Goal: Task Accomplishment & Management: Use online tool/utility

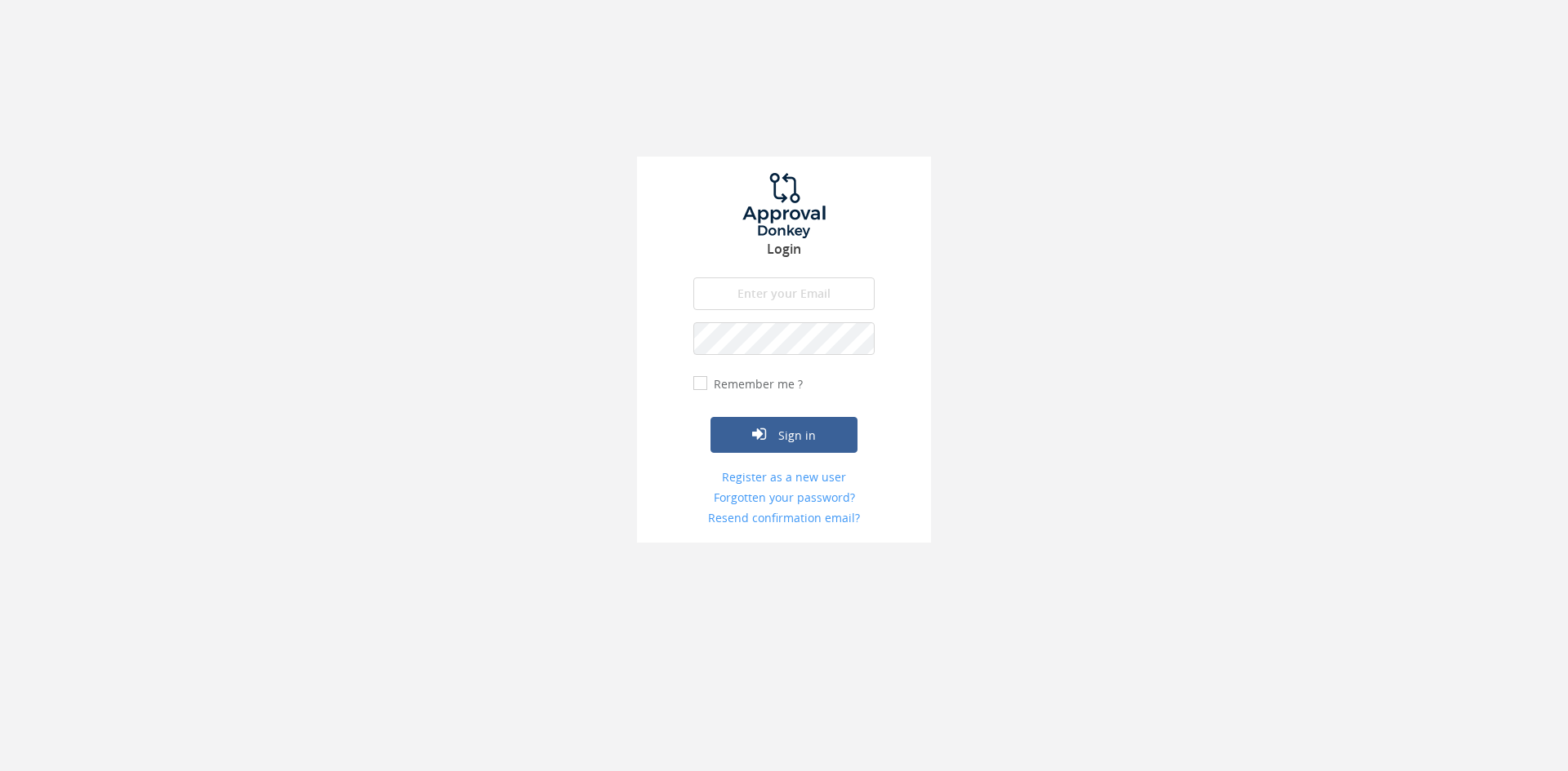
click at [818, 290] on input "email" at bounding box center [784, 294] width 181 height 33
type input "[EMAIL_ADDRESS][DOMAIN_NAME]"
click at [711, 417] on button "Sign in" at bounding box center [784, 435] width 147 height 36
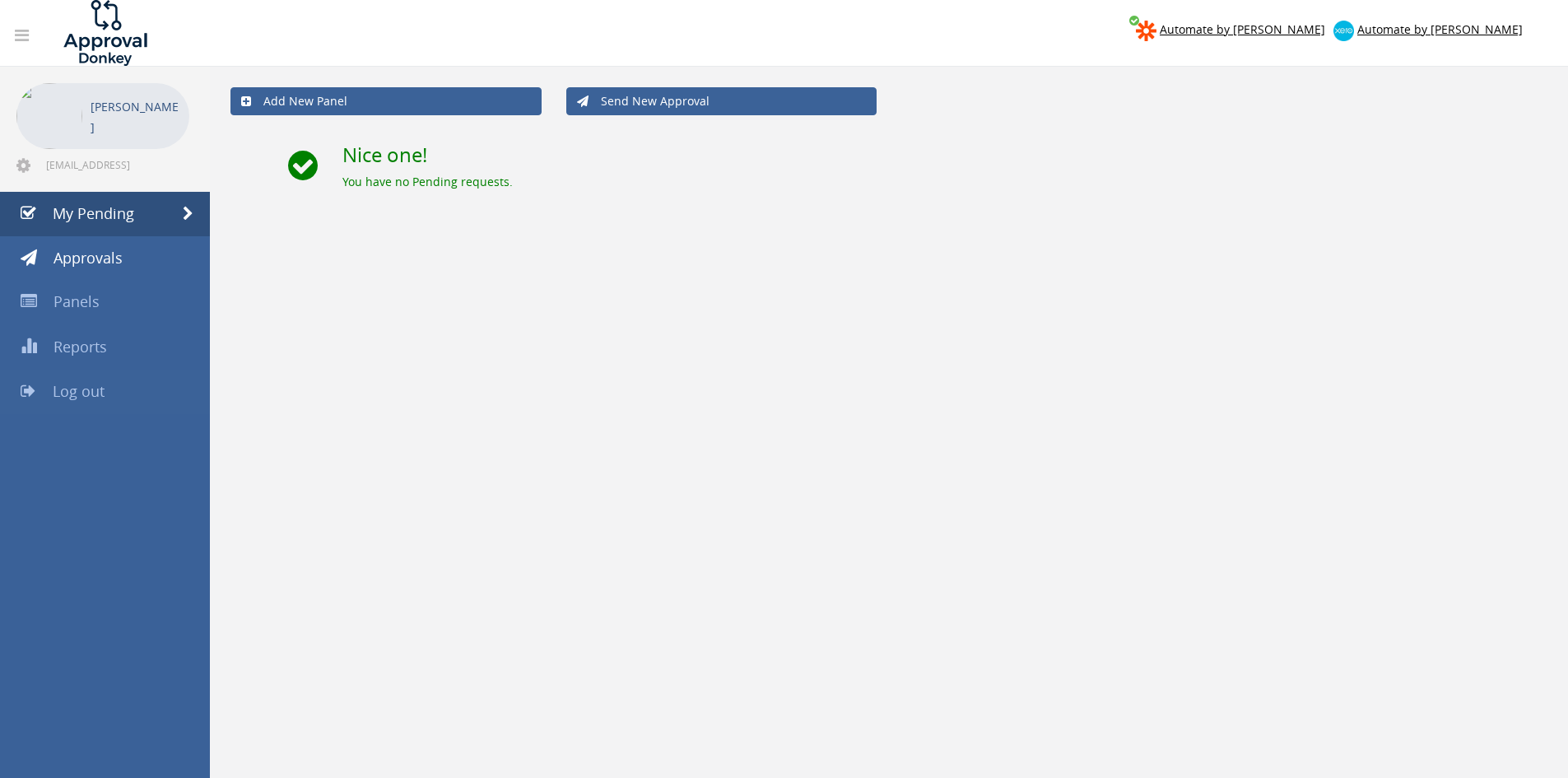
click at [98, 384] on span "Log out" at bounding box center [79, 391] width 52 height 20
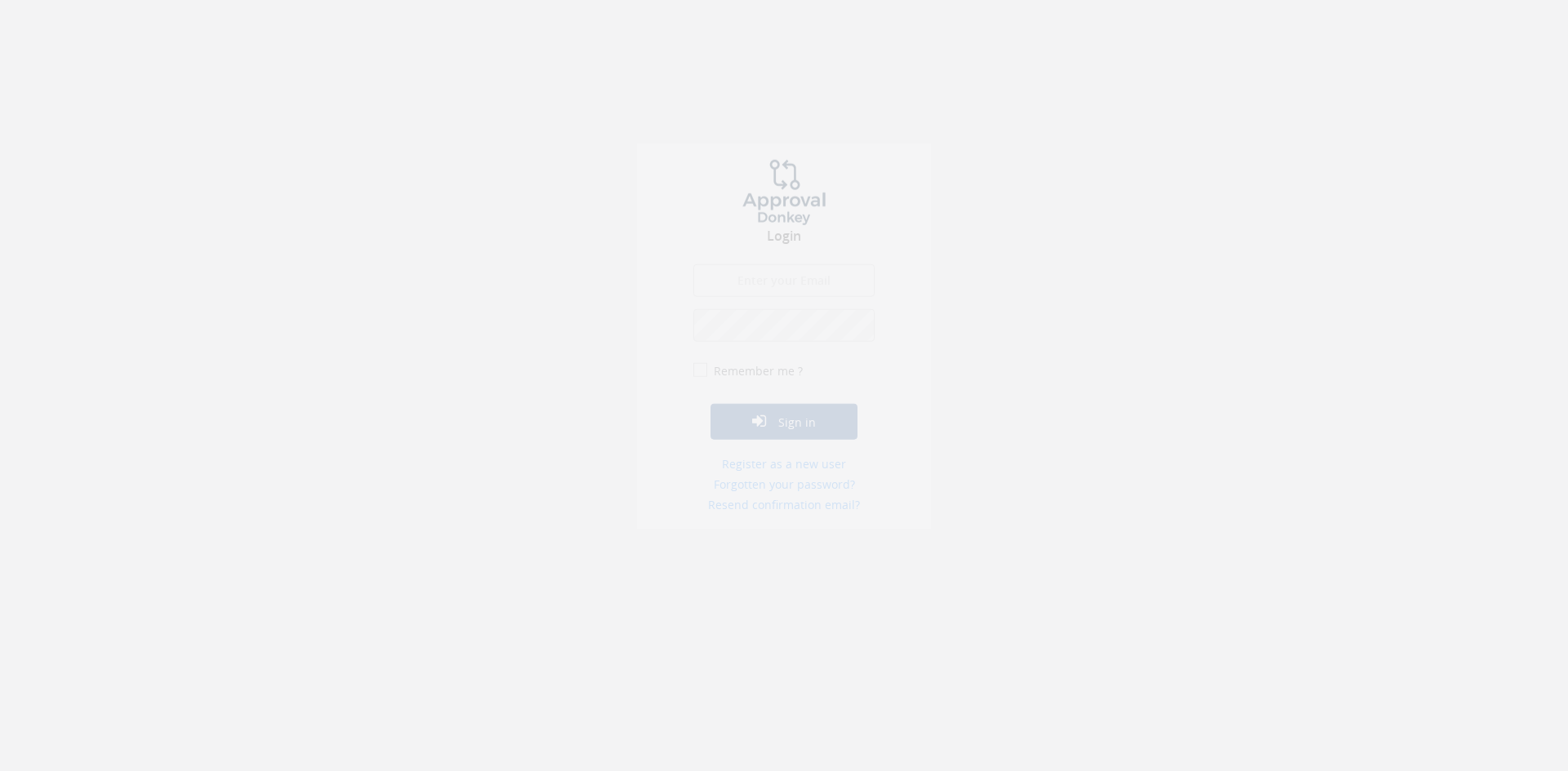
click at [801, 288] on input "email" at bounding box center [784, 294] width 181 height 33
type input "[EMAIL_ADDRESS][DOMAIN_NAME]"
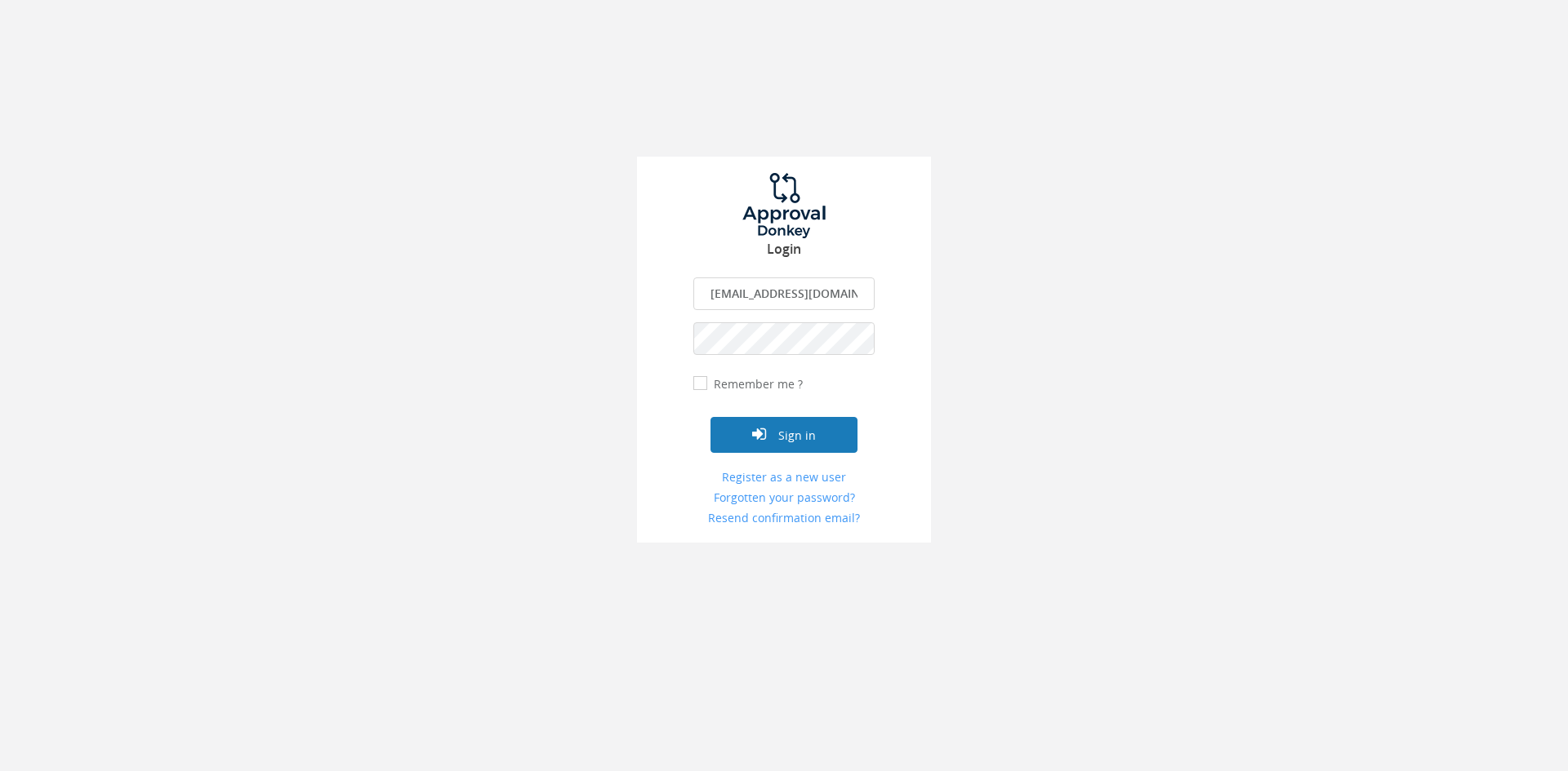
click at [802, 437] on button "Sign in" at bounding box center [784, 435] width 147 height 36
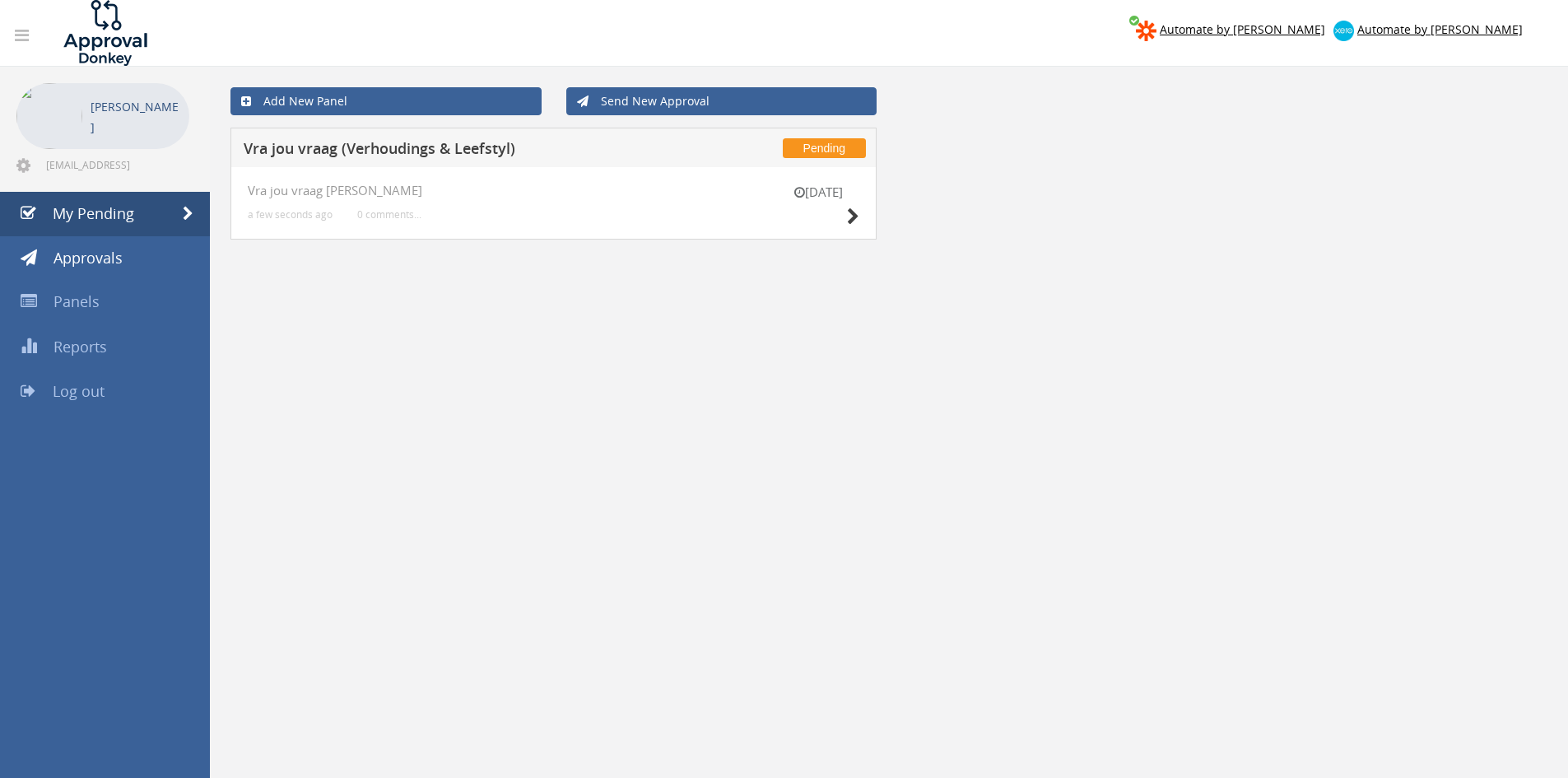
click at [844, 214] on div "[DATE]" at bounding box center [818, 207] width 82 height 47
click at [854, 215] on icon at bounding box center [853, 217] width 13 height 17
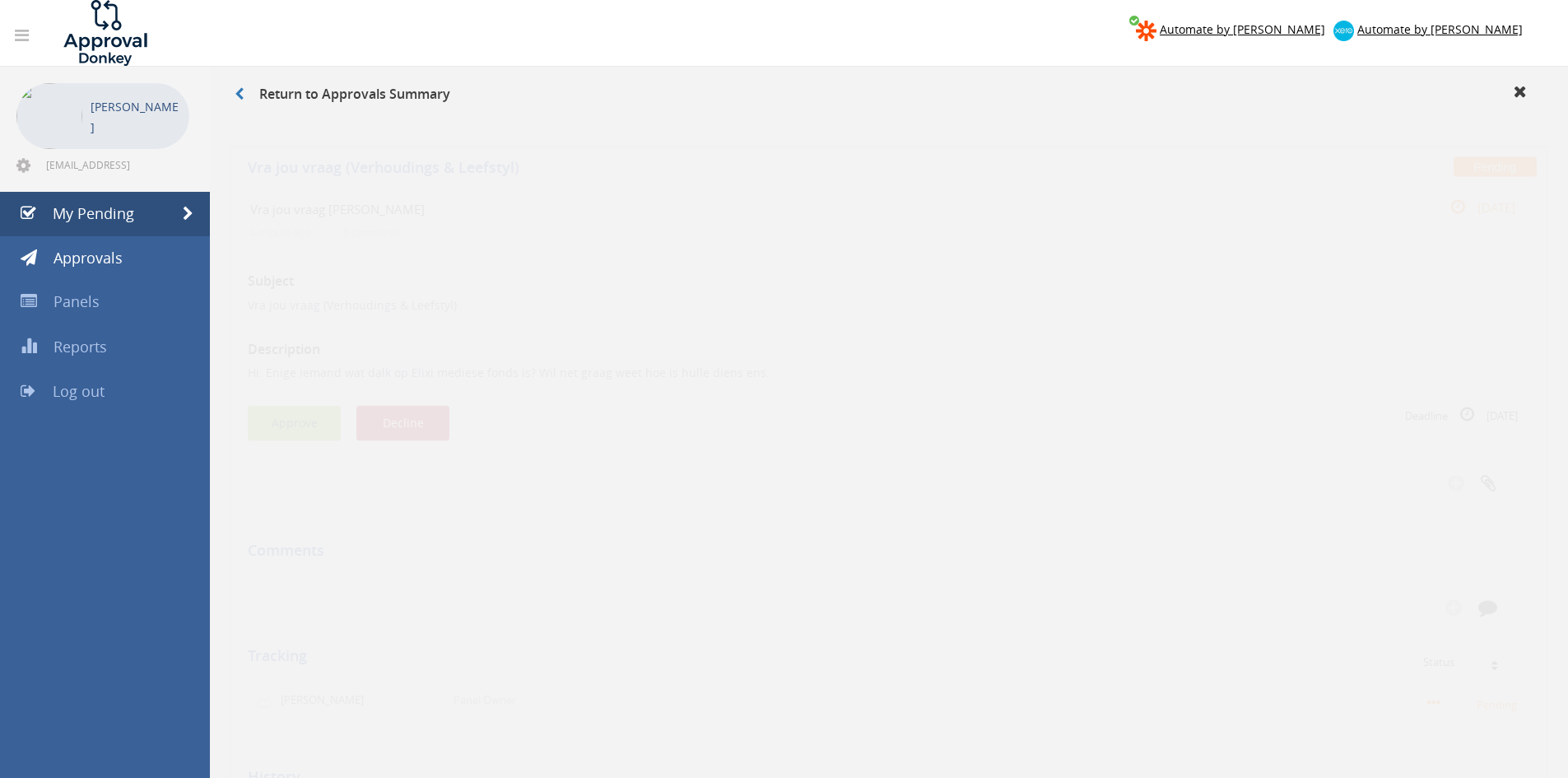
click at [305, 404] on button "Approve" at bounding box center [294, 408] width 93 height 36
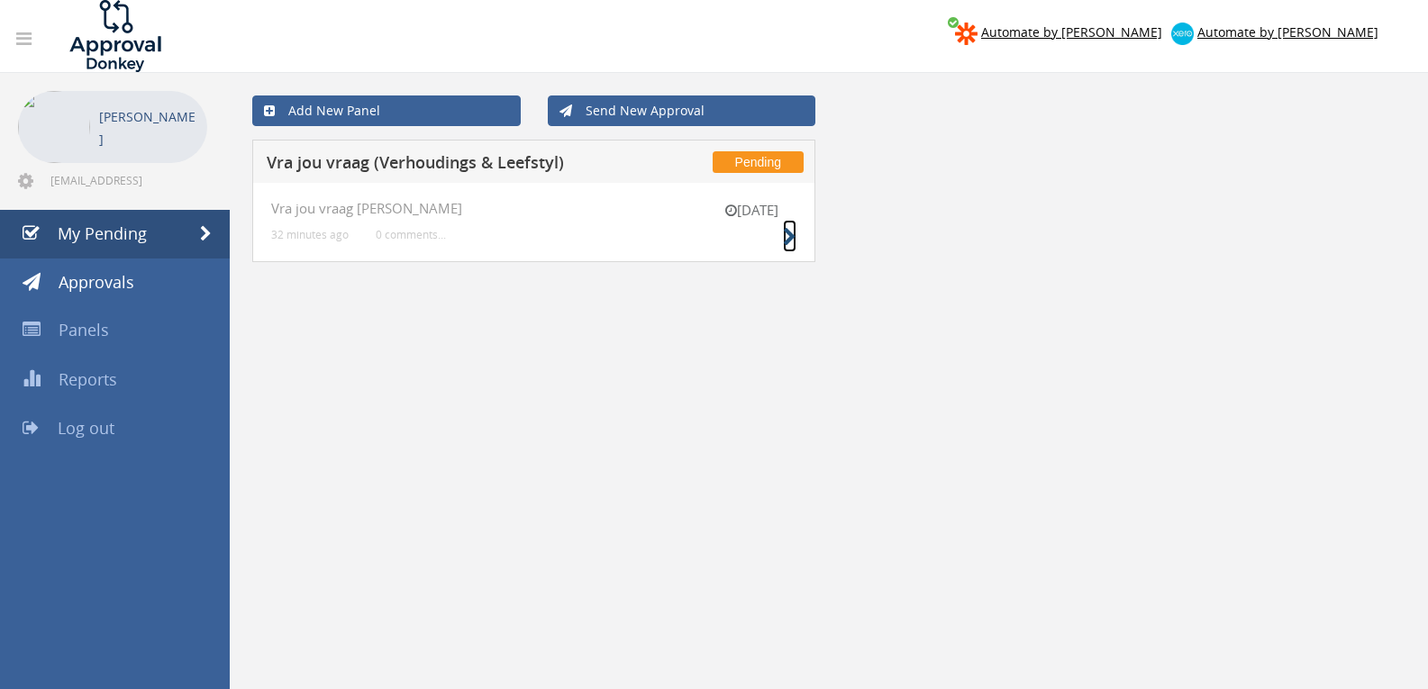
click at [795, 226] on small at bounding box center [790, 236] width 14 height 25
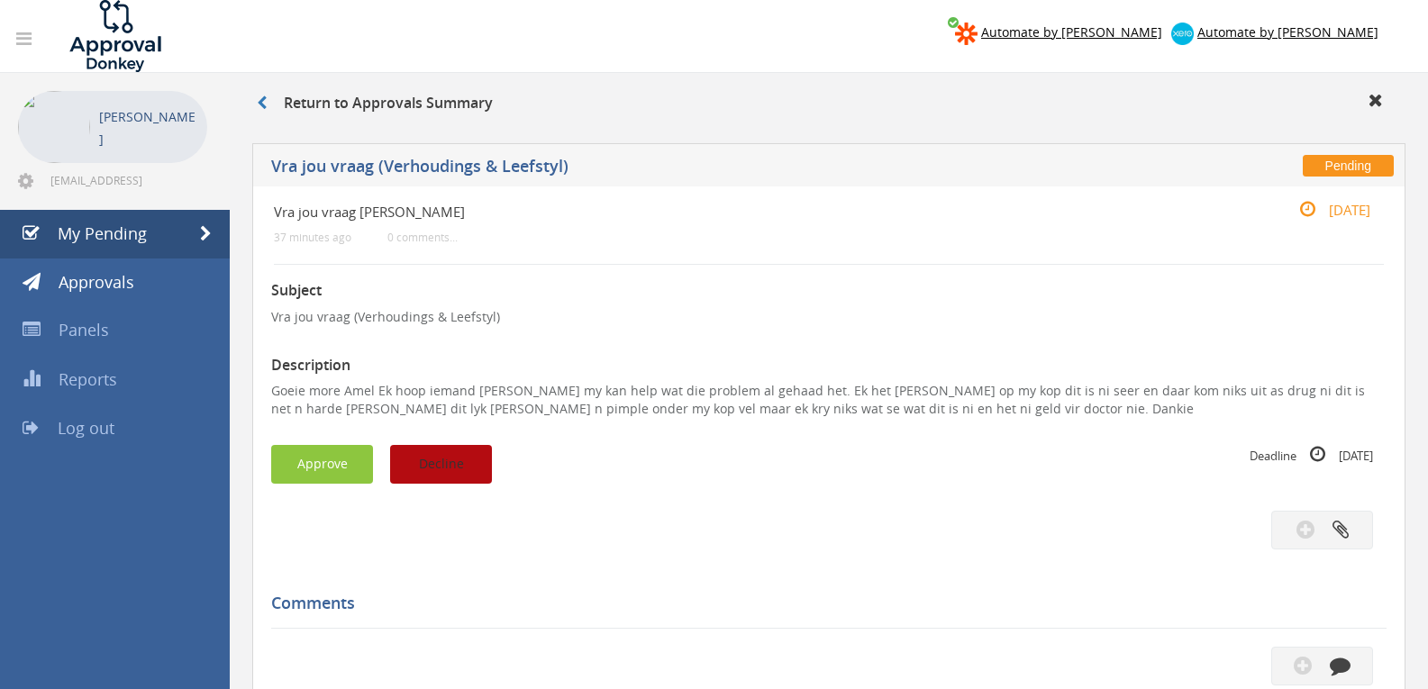
click at [459, 468] on button "Decline" at bounding box center [441, 464] width 102 height 39
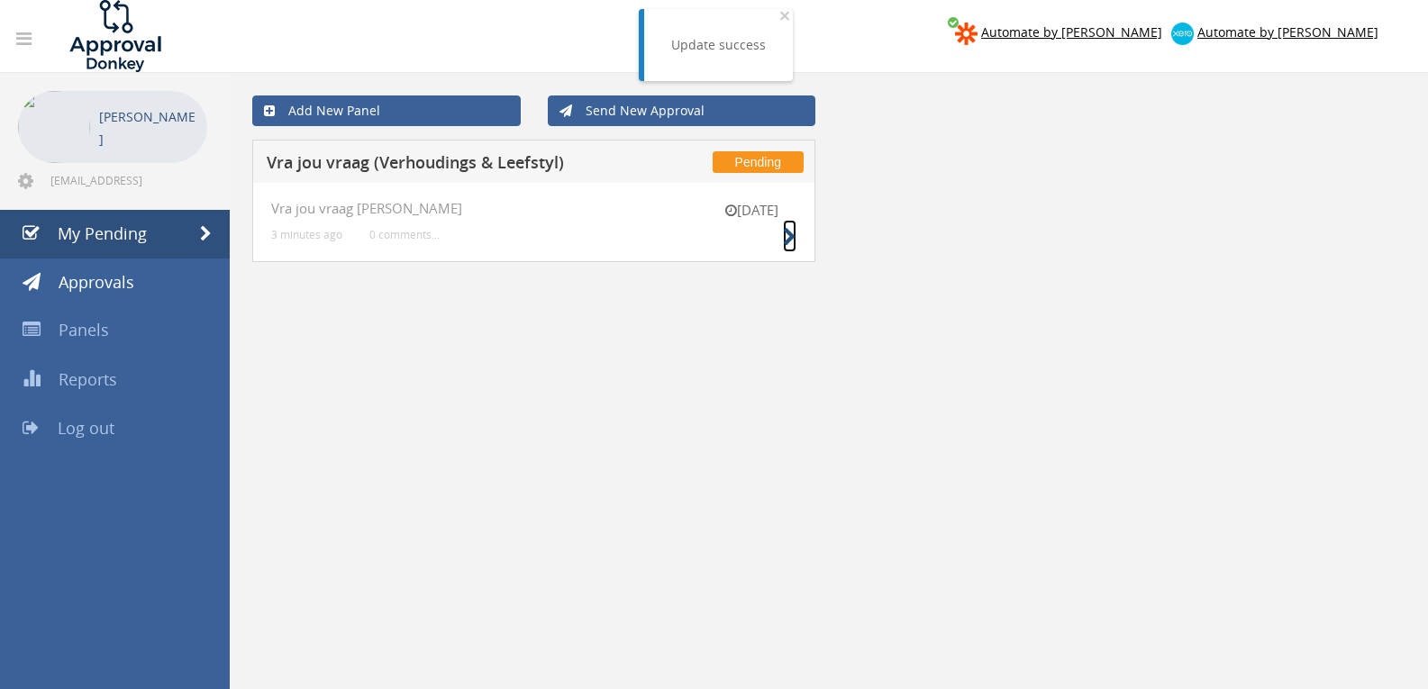
click at [789, 232] on icon at bounding box center [790, 237] width 14 height 19
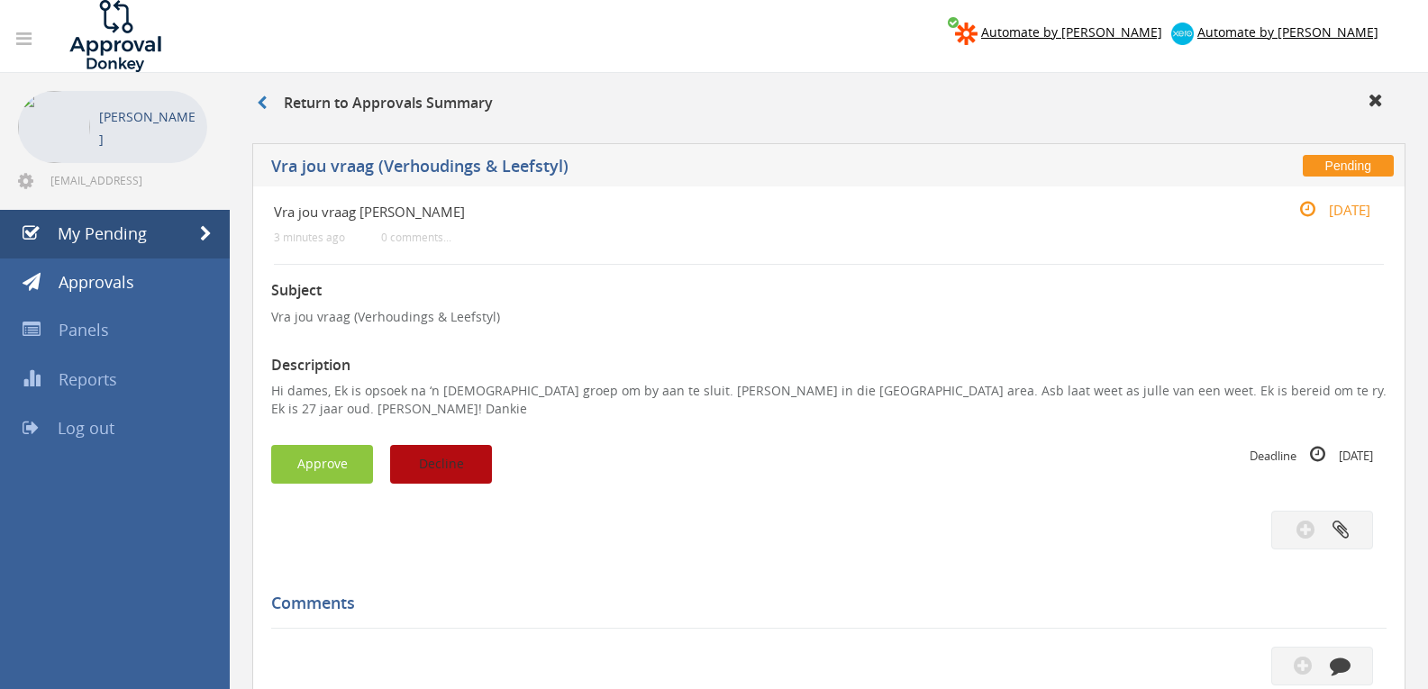
click at [458, 468] on button "Decline" at bounding box center [441, 464] width 102 height 39
